Goal: Task Accomplishment & Management: Complete application form

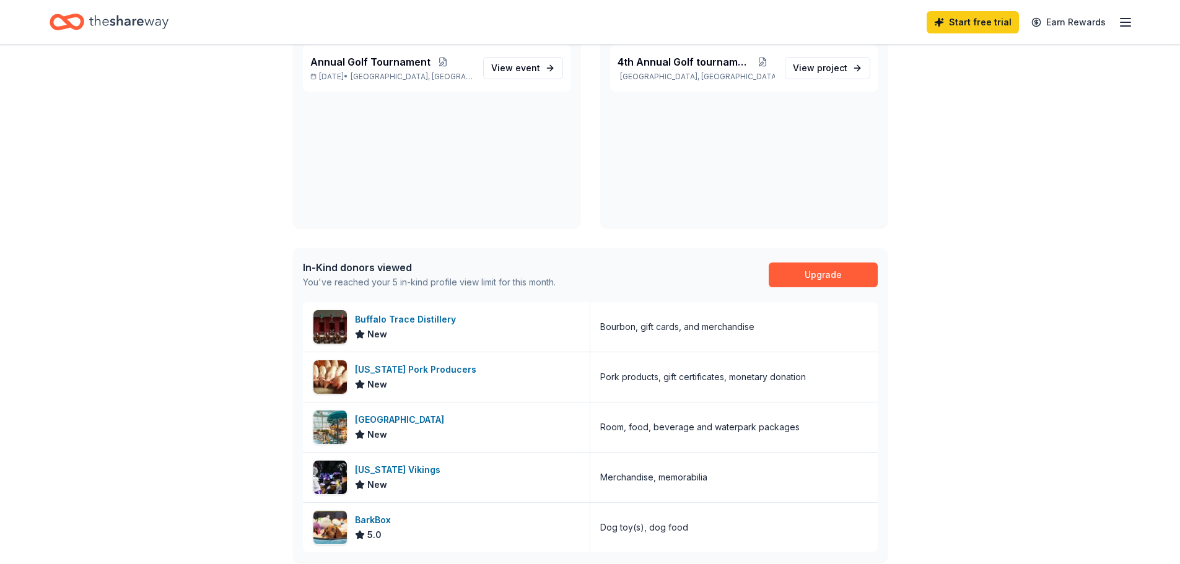
scroll to position [186, 0]
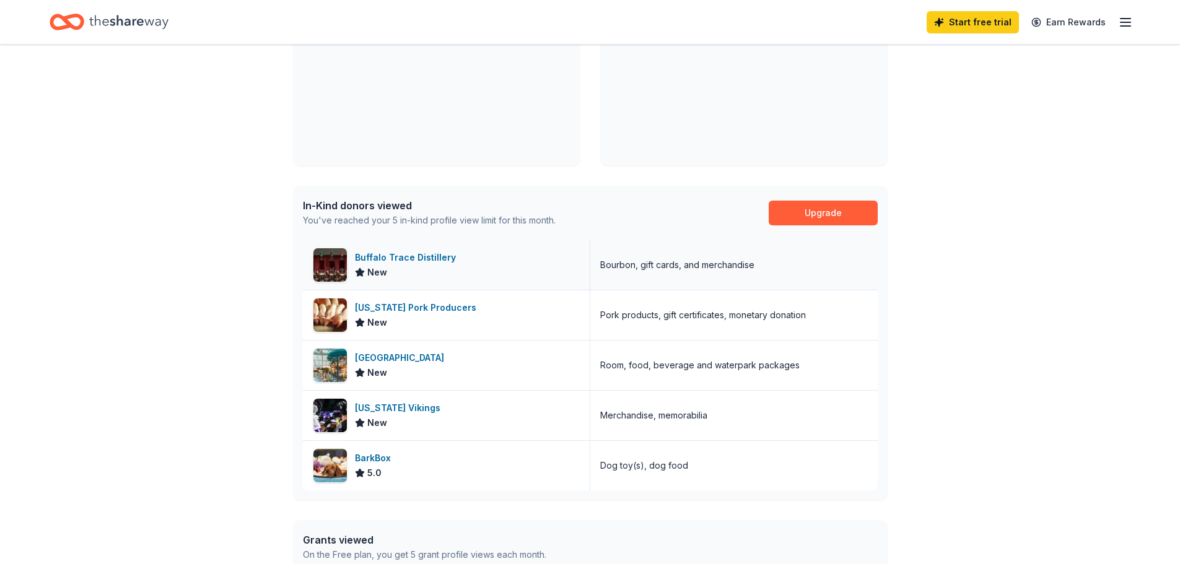
click at [407, 257] on div "Buffalo Trace Distillery" at bounding box center [408, 257] width 106 height 15
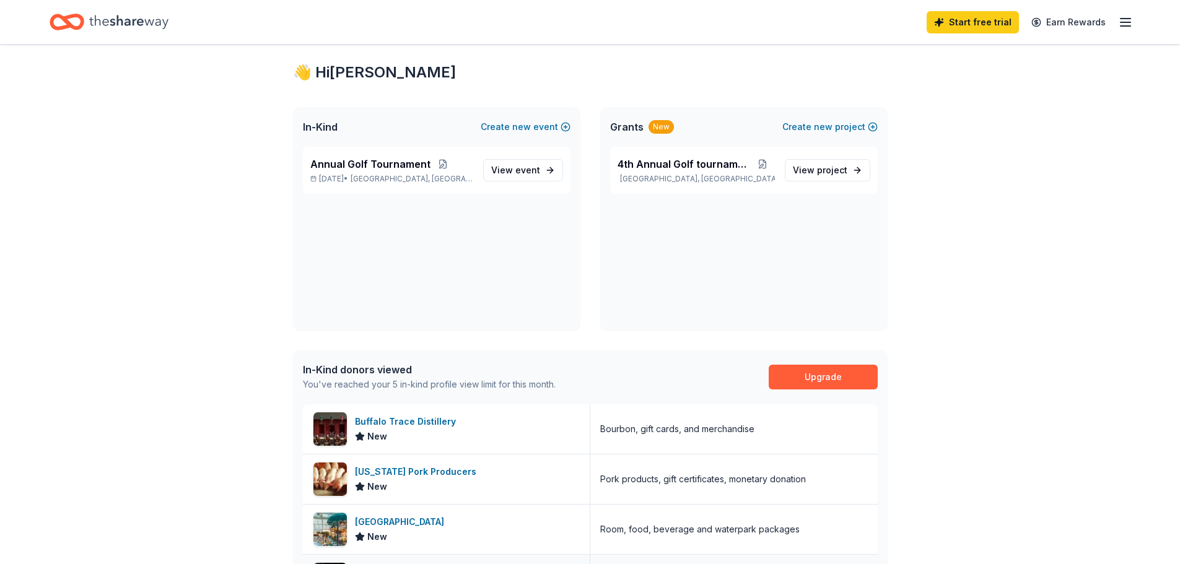
scroll to position [0, 0]
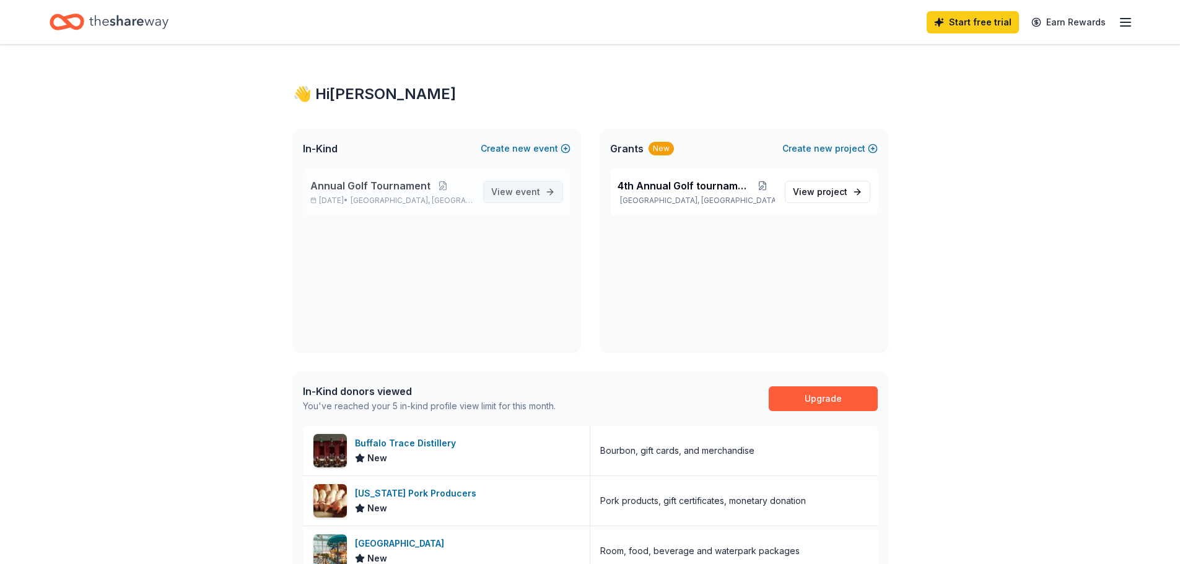
click at [516, 194] on span "event" at bounding box center [527, 191] width 25 height 11
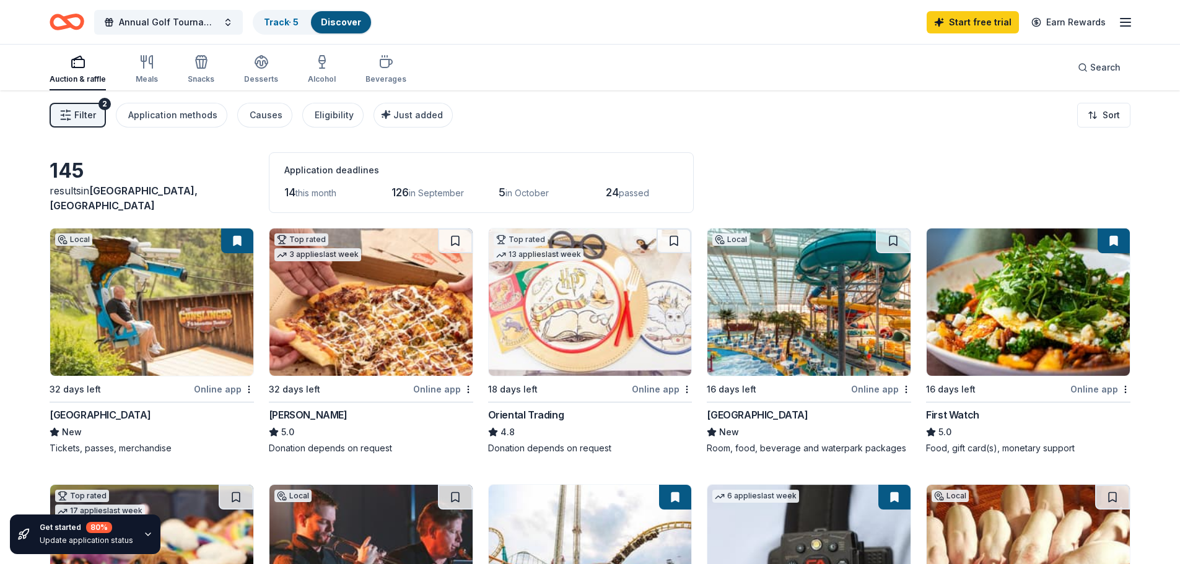
click at [79, 111] on span "Filter" at bounding box center [85, 115] width 22 height 15
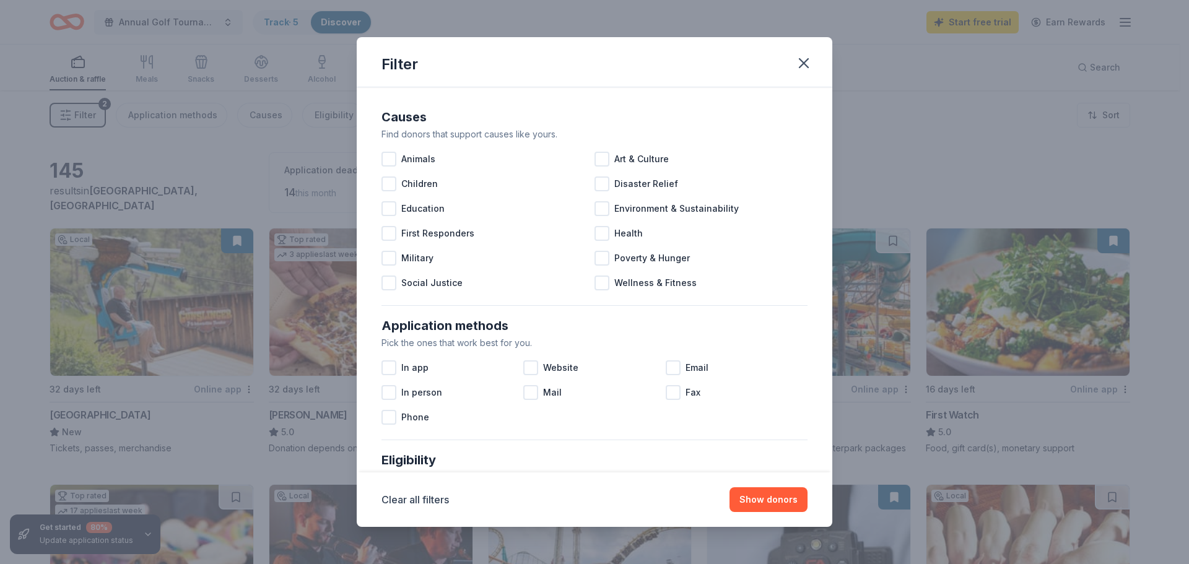
click at [141, 149] on div "Filter Causes Find donors that support causes like yours. Animals Art & Culture…" at bounding box center [594, 282] width 1189 height 564
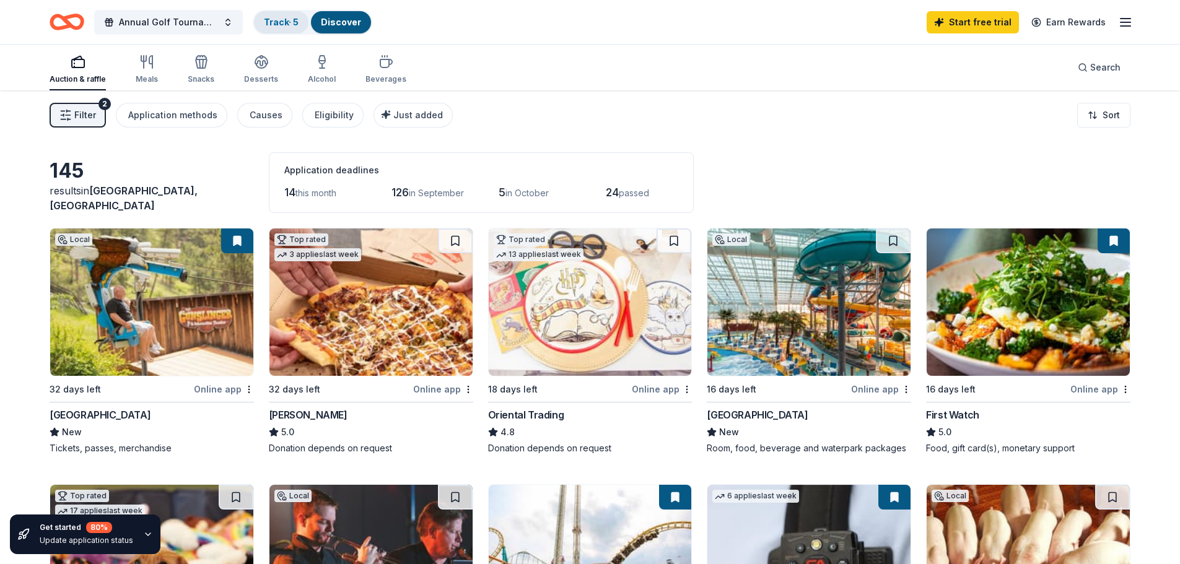
click at [277, 24] on link "Track · 5" at bounding box center [281, 22] width 35 height 11
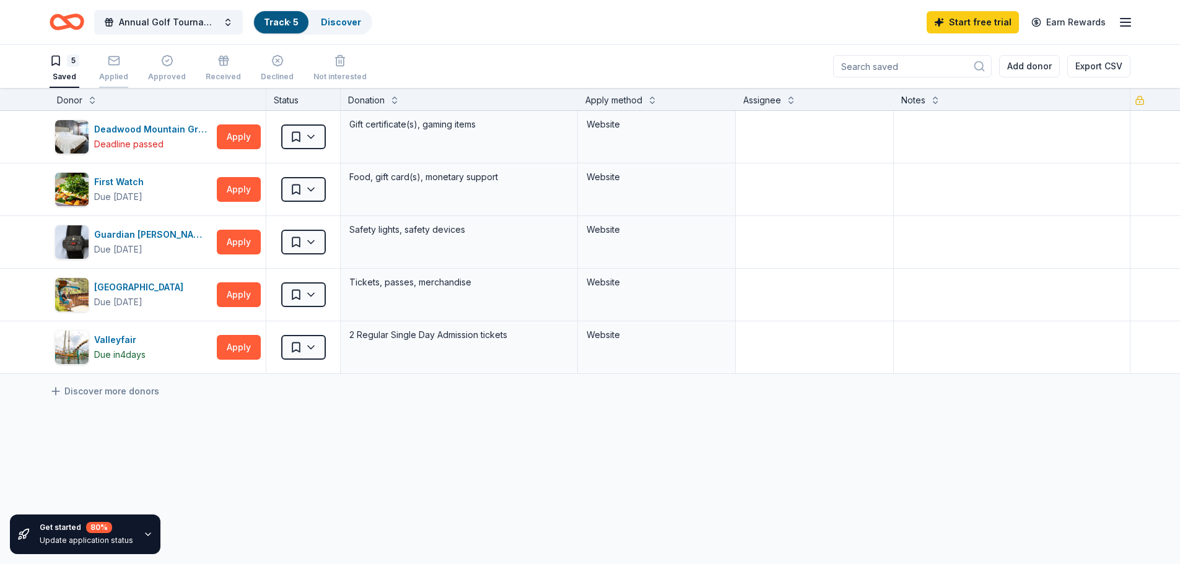
click at [111, 72] on div "Applied" at bounding box center [113, 77] width 29 height 10
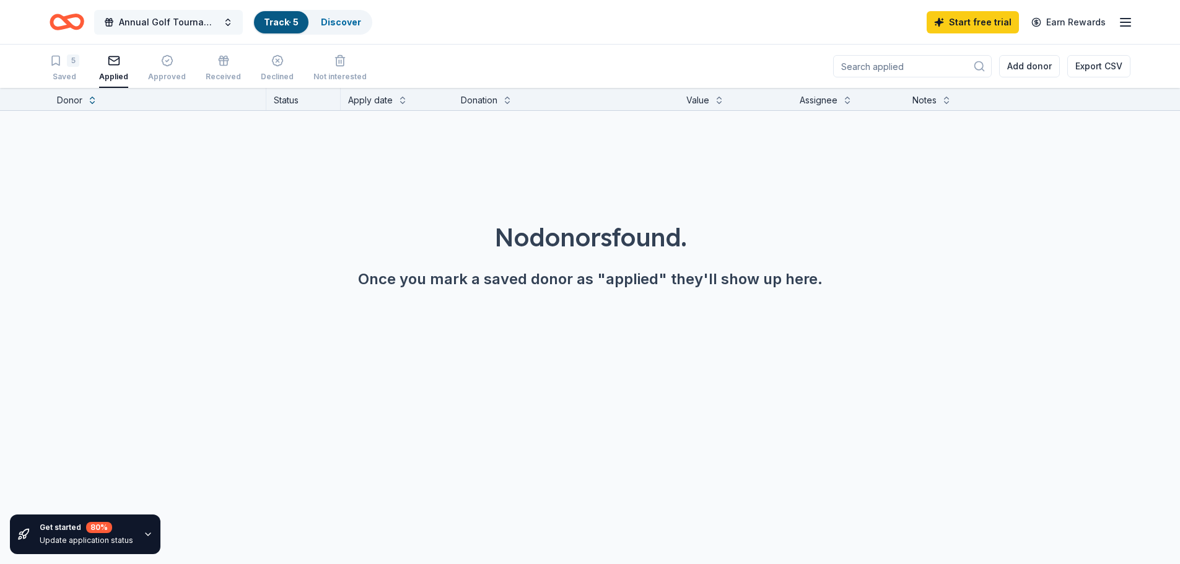
click at [199, 16] on span "Annual Golf Tournament" at bounding box center [168, 22] width 99 height 15
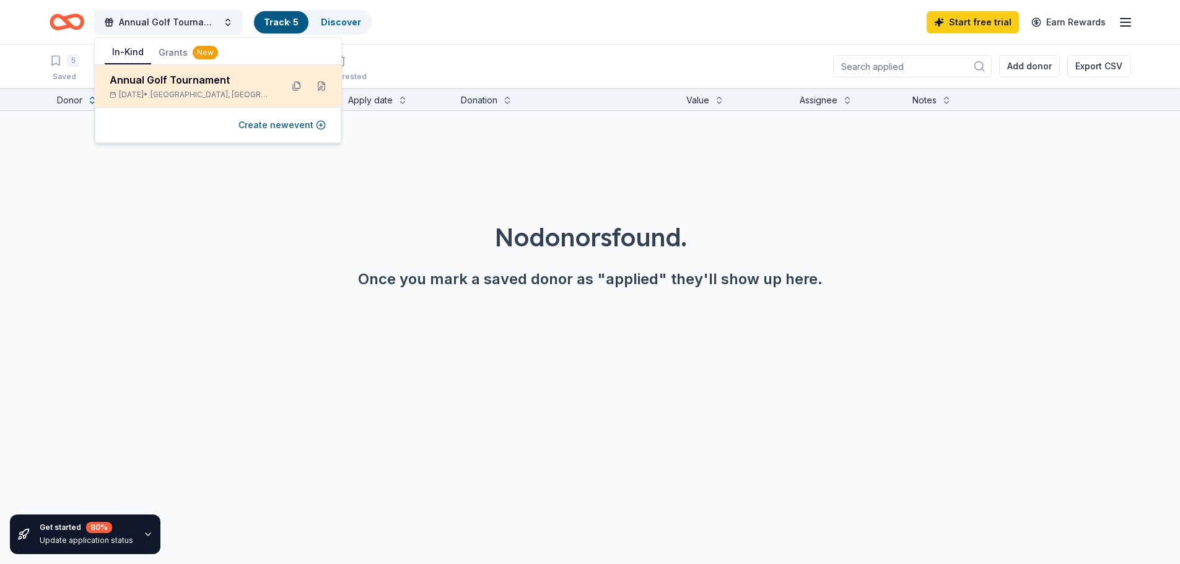
click at [184, 86] on div "Annual Golf Tournament" at bounding box center [191, 79] width 162 height 15
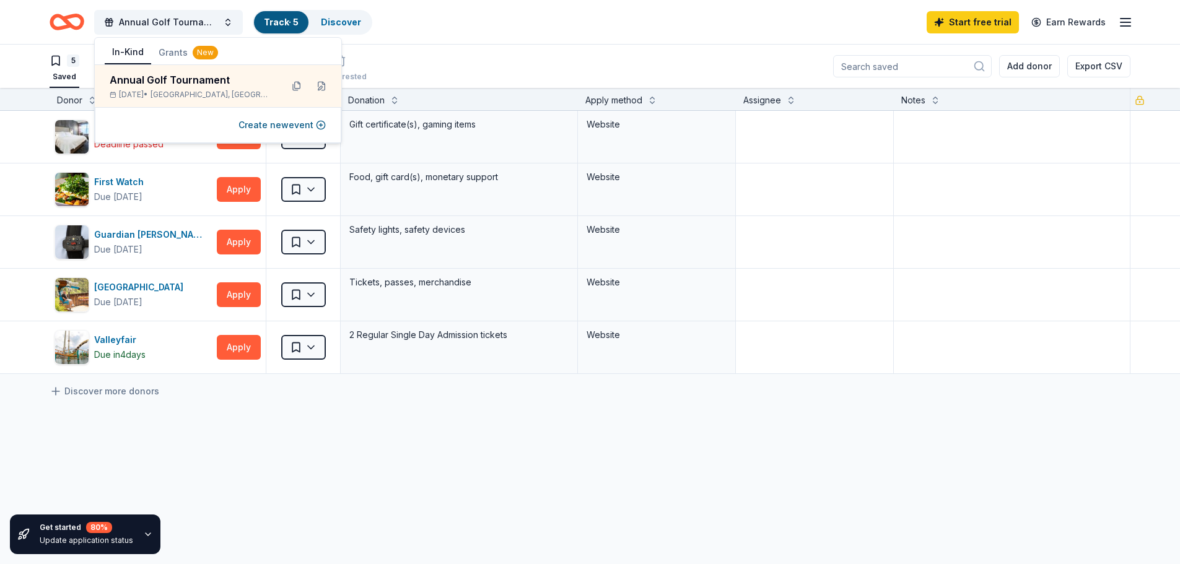
click at [848, 414] on div "Deadwood Mountain Grand Deadline passed Apply Saved Gift certificate(s), gaming…" at bounding box center [590, 359] width 1180 height 496
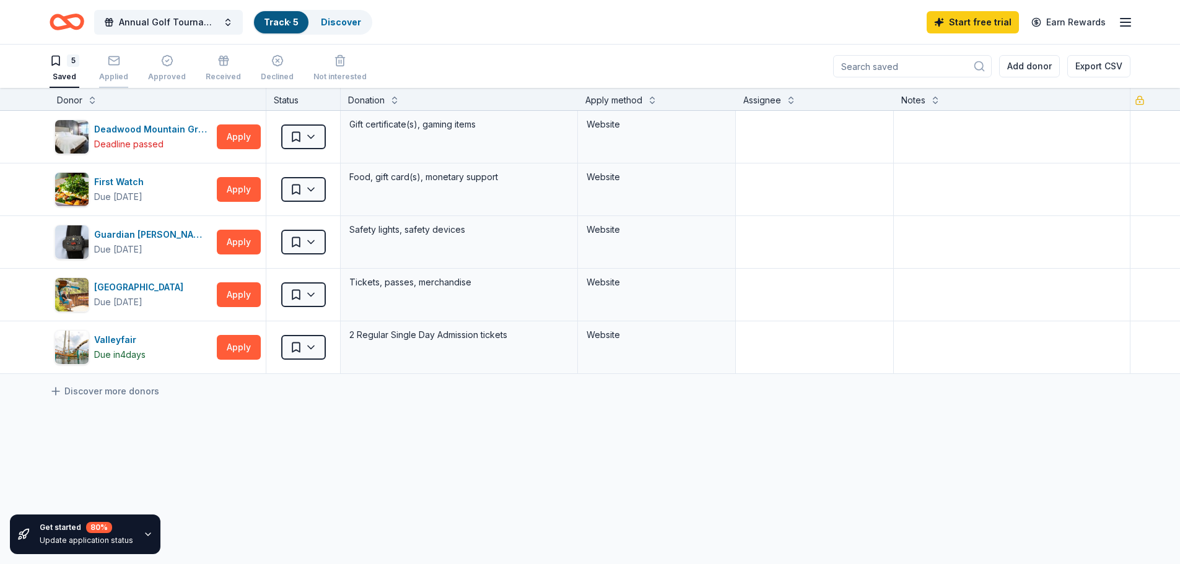
click at [108, 70] on div "Applied" at bounding box center [113, 67] width 29 height 27
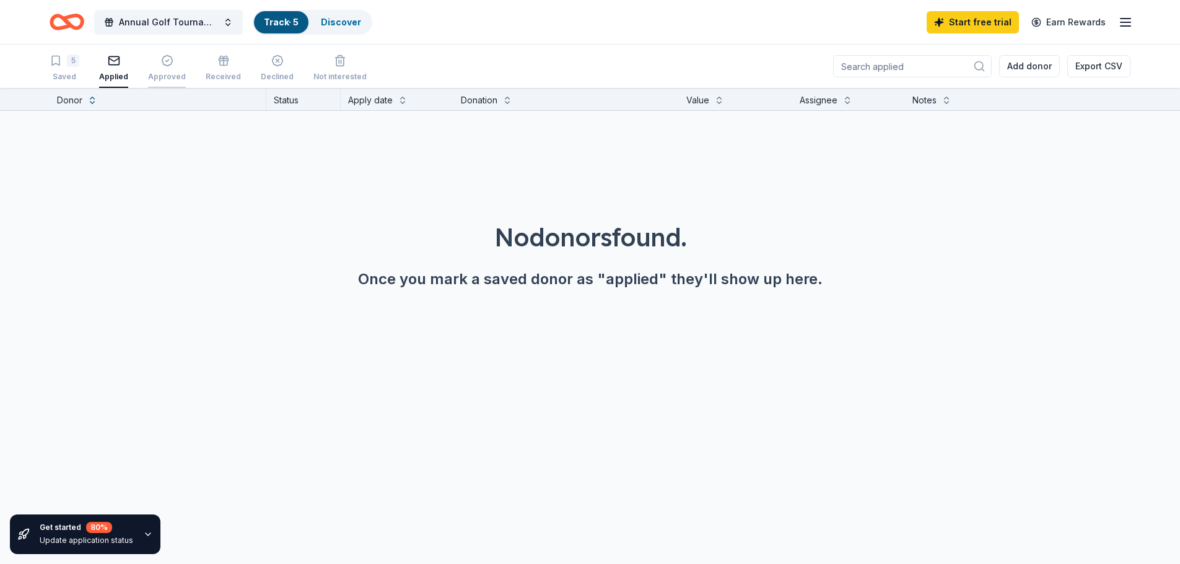
click at [172, 79] on div "Approved" at bounding box center [167, 77] width 38 height 10
click at [230, 71] on div "Received" at bounding box center [223, 67] width 35 height 27
click at [264, 70] on div "Declined" at bounding box center [277, 67] width 33 height 27
click at [71, 70] on div "5 Saved" at bounding box center [65, 67] width 30 height 27
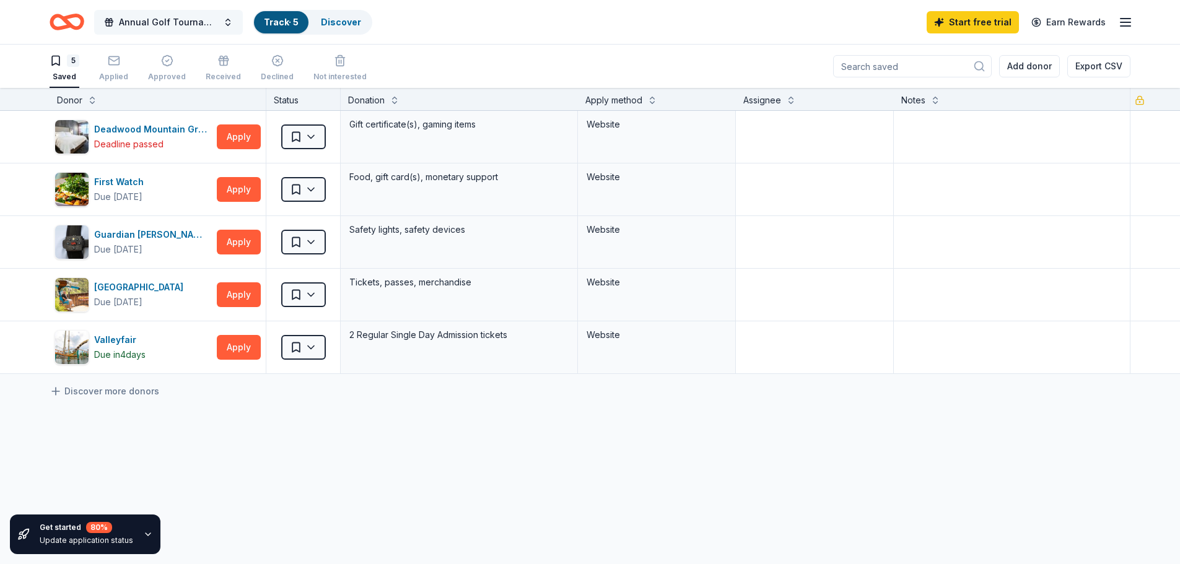
click at [207, 16] on span "Annual Golf Tournament" at bounding box center [168, 22] width 99 height 15
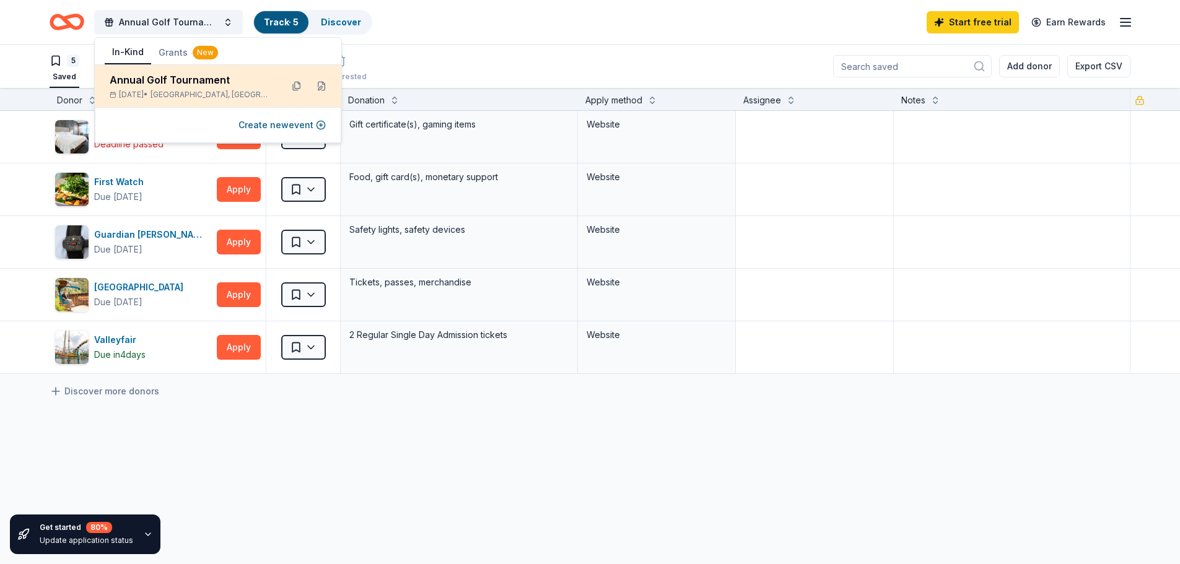
click at [181, 77] on div "Annual Golf Tournament" at bounding box center [191, 79] width 162 height 15
click at [163, 92] on div "Oct 11, 2025 • Elk Point, SD" at bounding box center [191, 95] width 162 height 10
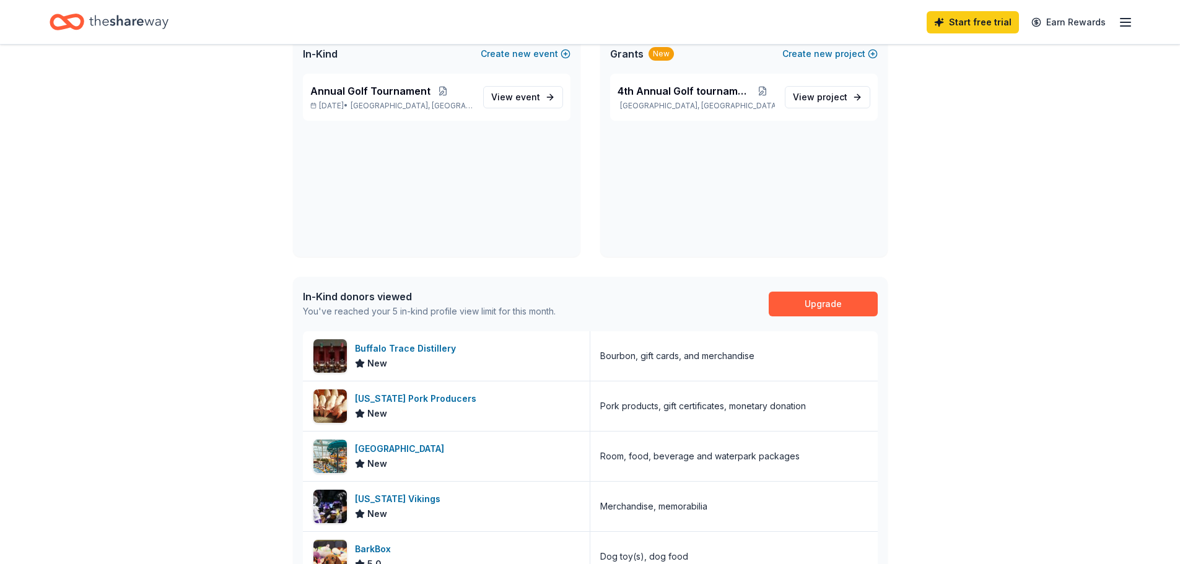
scroll to position [124, 0]
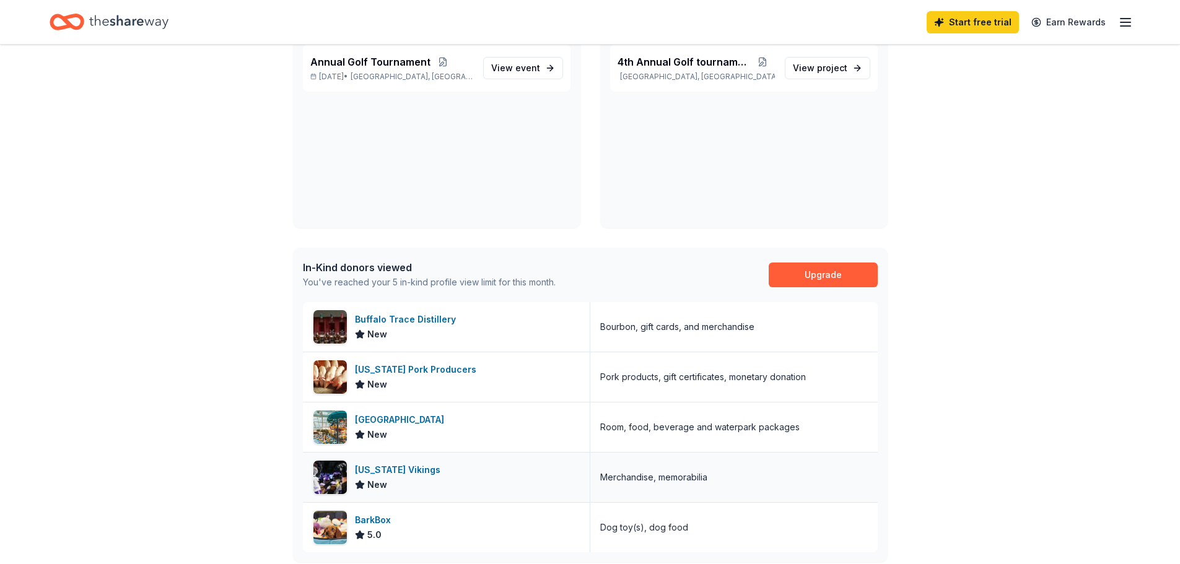
click at [412, 468] on div "Minnesota Vikings" at bounding box center [400, 470] width 90 height 15
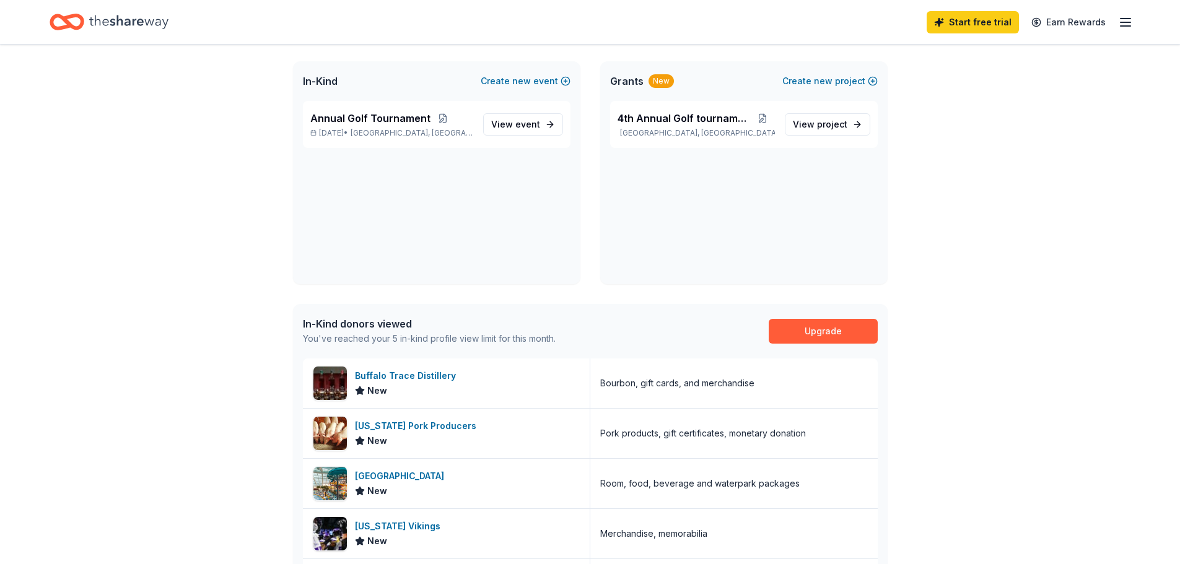
scroll to position [0, 0]
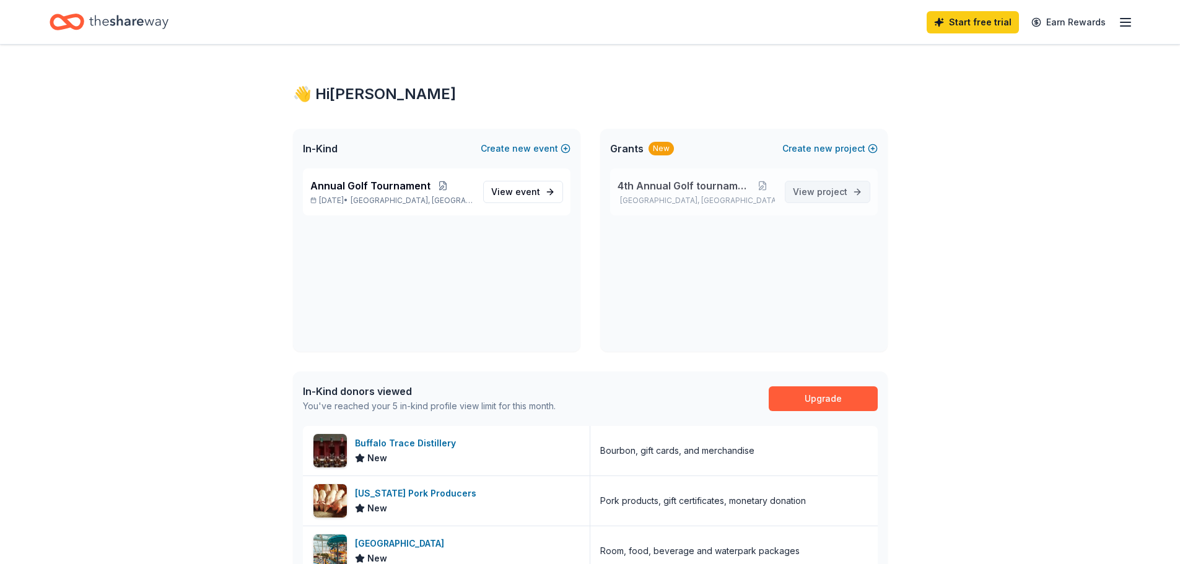
click at [811, 193] on span "View project" at bounding box center [820, 192] width 54 height 15
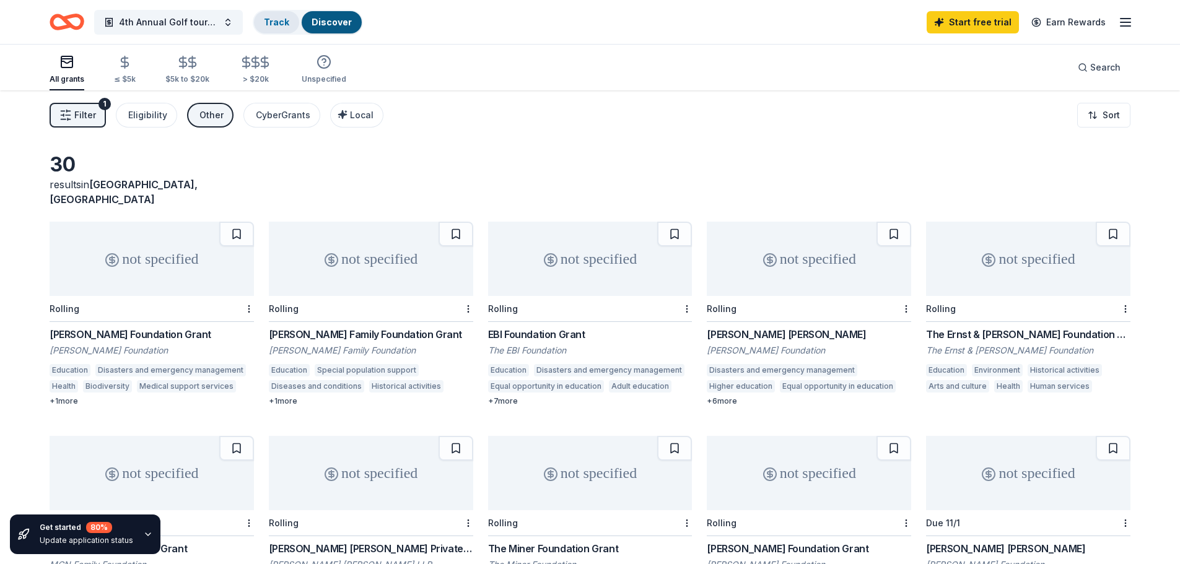
click at [274, 25] on link "Track" at bounding box center [276, 22] width 25 height 11
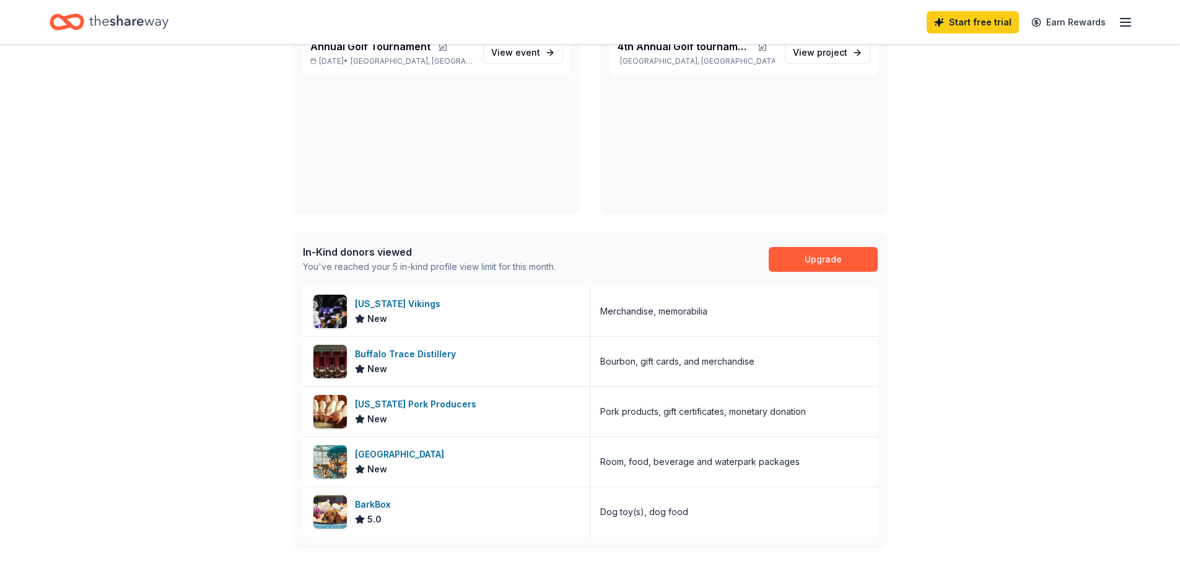
scroll to position [62, 0]
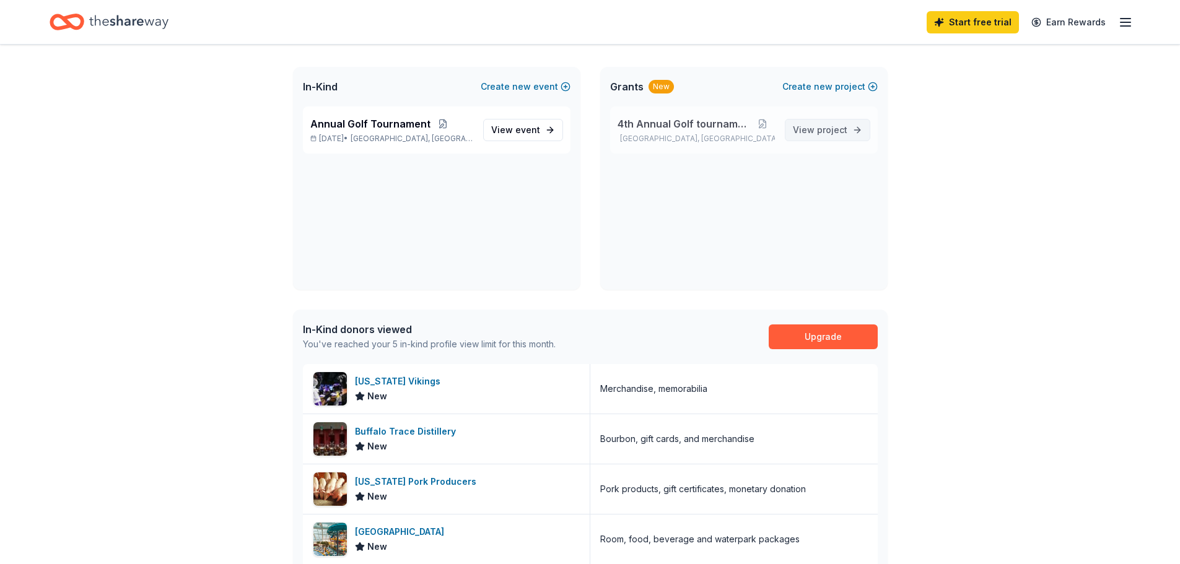
click at [830, 127] on span "project" at bounding box center [832, 129] width 30 height 11
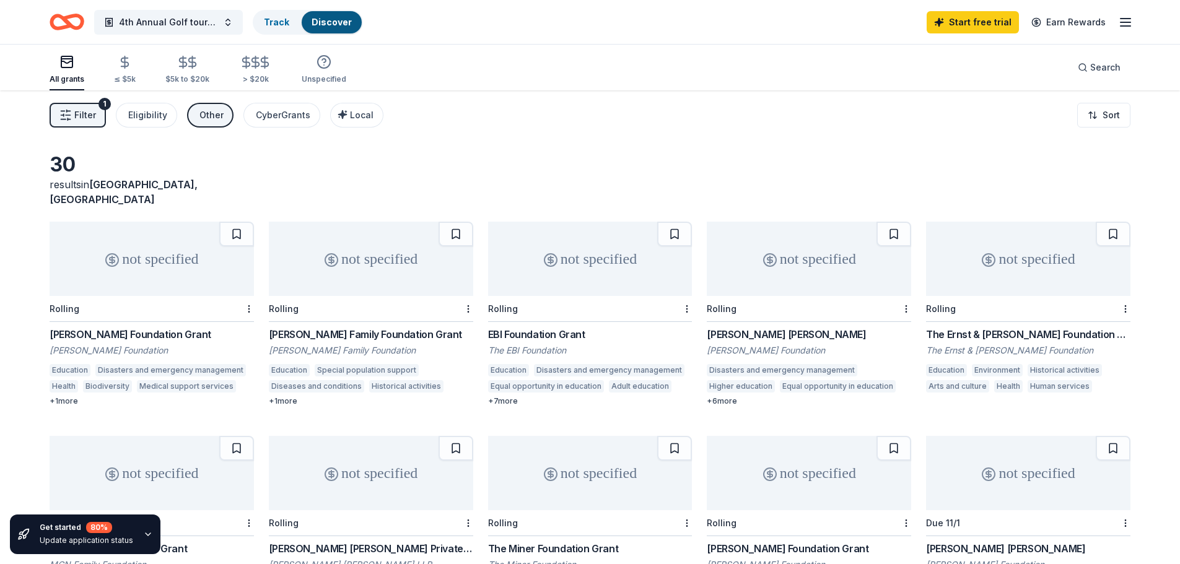
scroll to position [62, 0]
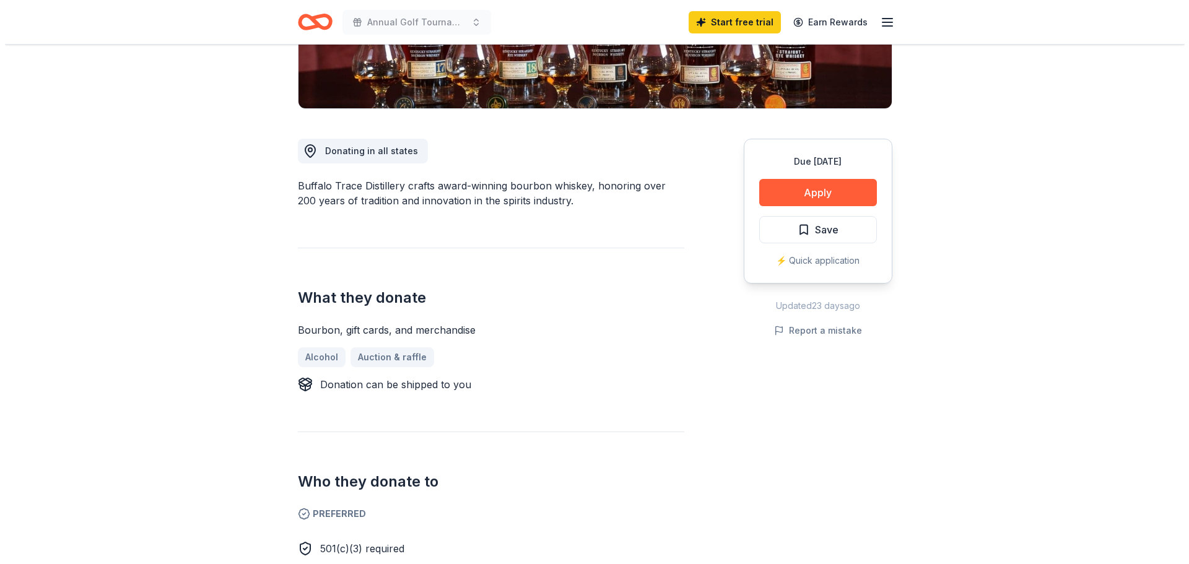
scroll to position [248, 0]
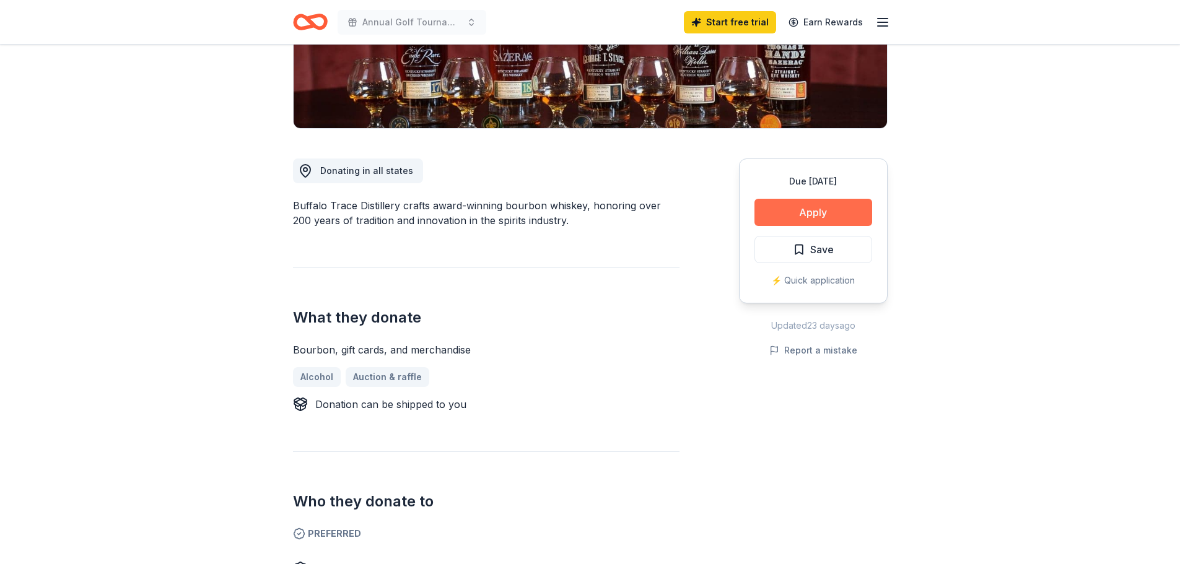
click at [801, 216] on button "Apply" at bounding box center [813, 212] width 118 height 27
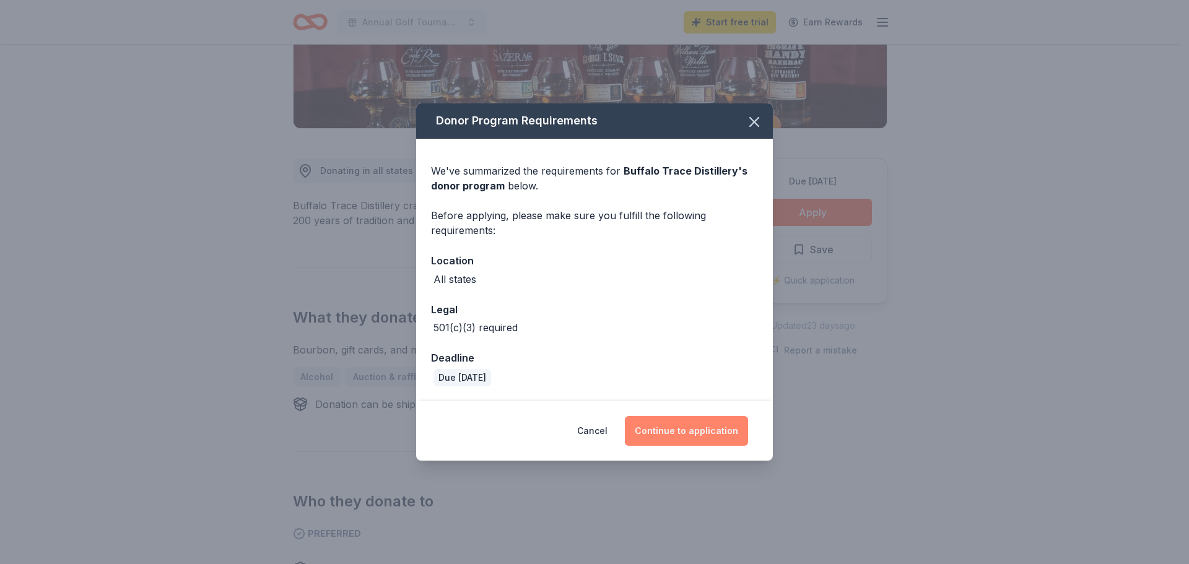
click at [672, 430] on button "Continue to application" at bounding box center [686, 431] width 123 height 30
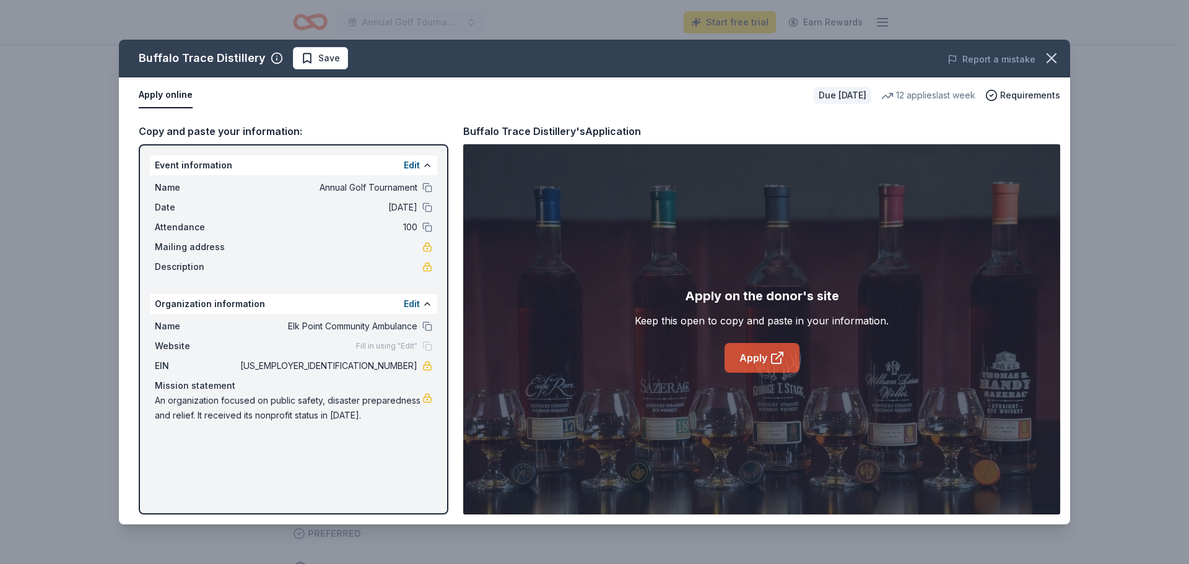
click at [762, 365] on link "Apply" at bounding box center [761, 358] width 75 height 30
click at [201, 128] on div "Copy and paste your information:" at bounding box center [294, 131] width 310 height 16
drag, startPoint x: 363, startPoint y: 366, endPoint x: 384, endPoint y: 368, distance: 20.5
click at [384, 368] on span "[US_EMPLOYER_IDENTIFICATION_NUMBER]" at bounding box center [328, 366] width 180 height 15
click at [369, 368] on span "[US_EMPLOYER_IDENTIFICATION_NUMBER]" at bounding box center [328, 366] width 180 height 15
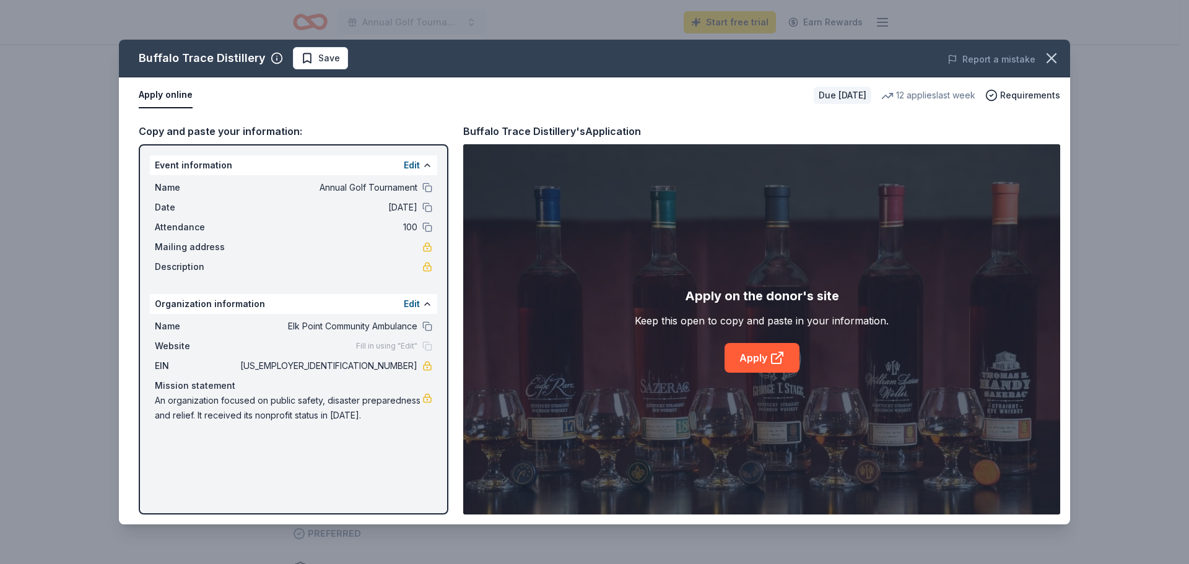
click at [296, 128] on div "Copy and paste your information:" at bounding box center [294, 131] width 310 height 16
click at [427, 165] on button at bounding box center [427, 165] width 10 height 10
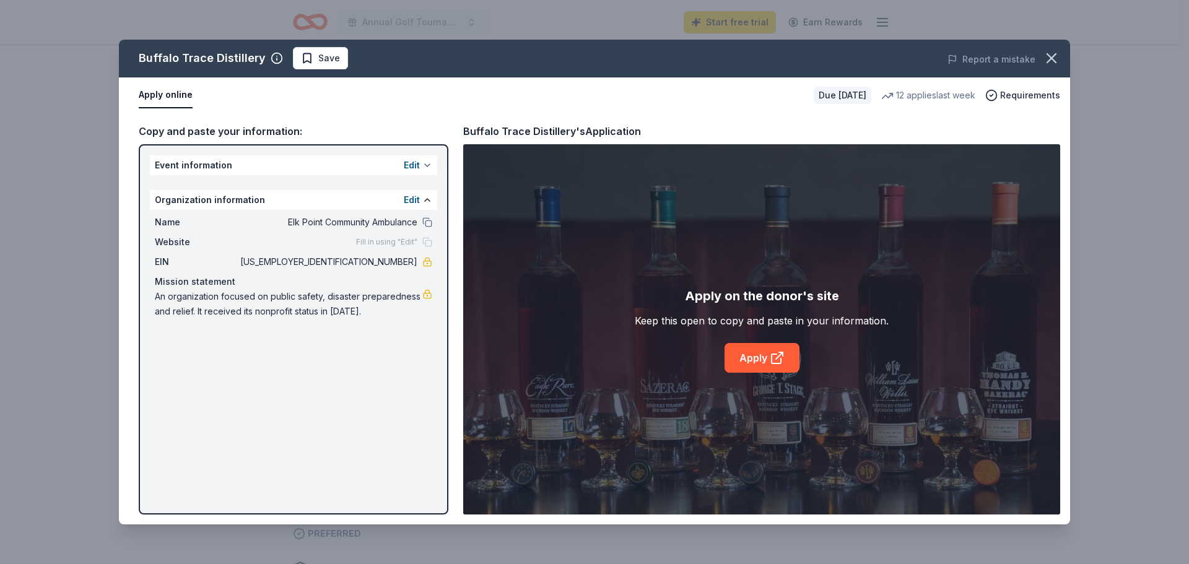
click at [428, 165] on button at bounding box center [427, 165] width 10 height 10
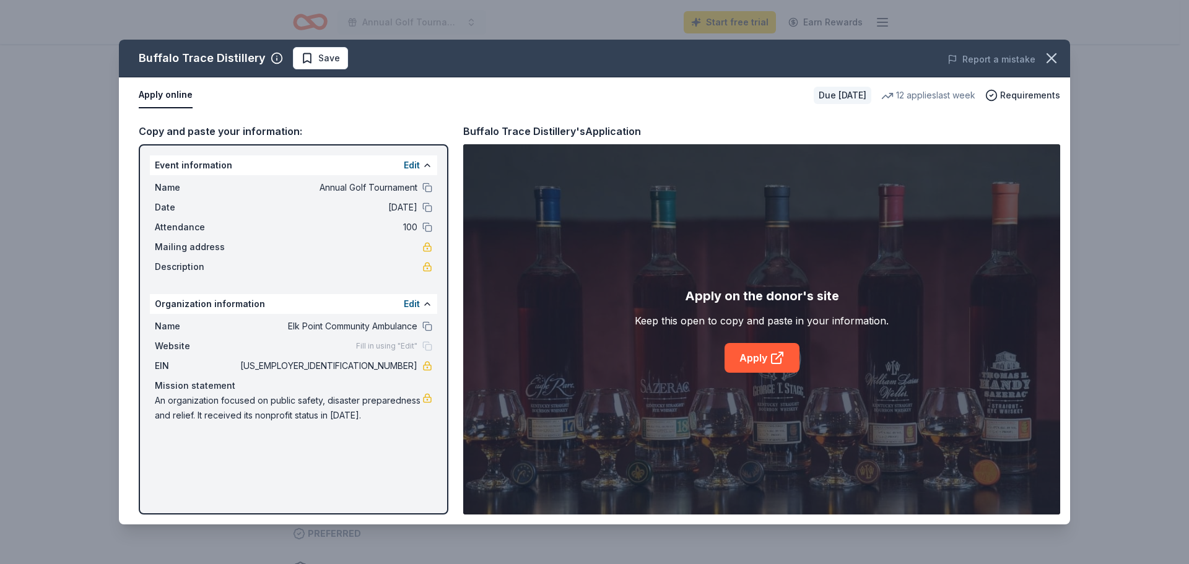
drag, startPoint x: 372, startPoint y: 368, endPoint x: 406, endPoint y: 371, distance: 33.6
click at [406, 371] on span "[US_EMPLOYER_IDENTIFICATION_NUMBER]" at bounding box center [328, 366] width 180 height 15
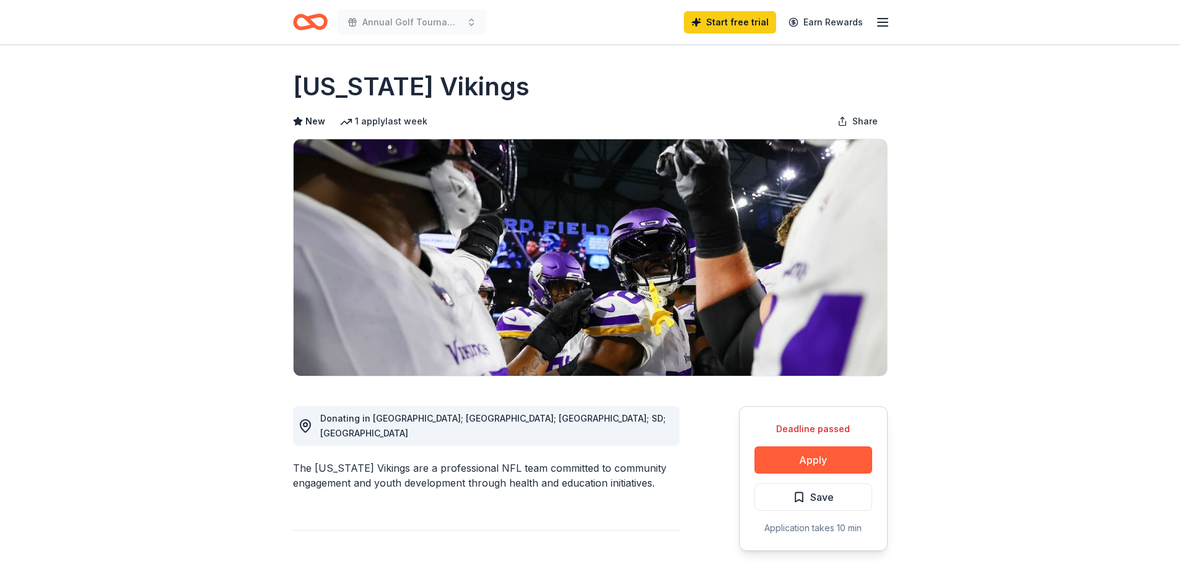
click at [378, 121] on div "1 apply last week" at bounding box center [383, 121] width 87 height 15
